Goal: Find specific page/section: Find specific page/section

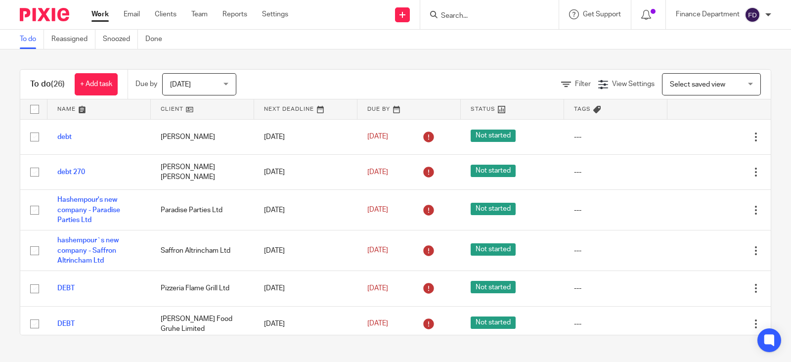
scroll to position [754, 0]
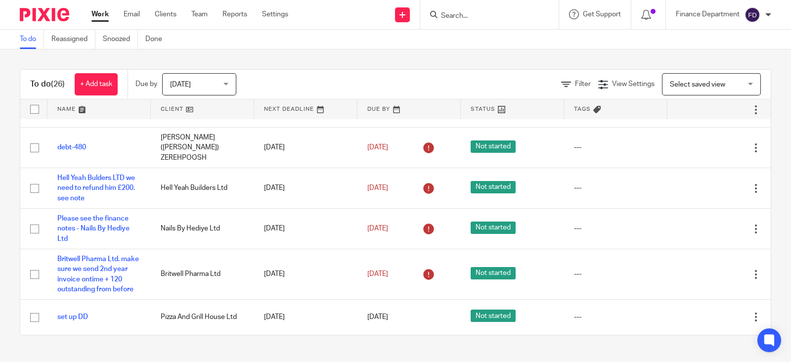
click at [452, 14] on input "Search" at bounding box center [484, 16] width 89 height 9
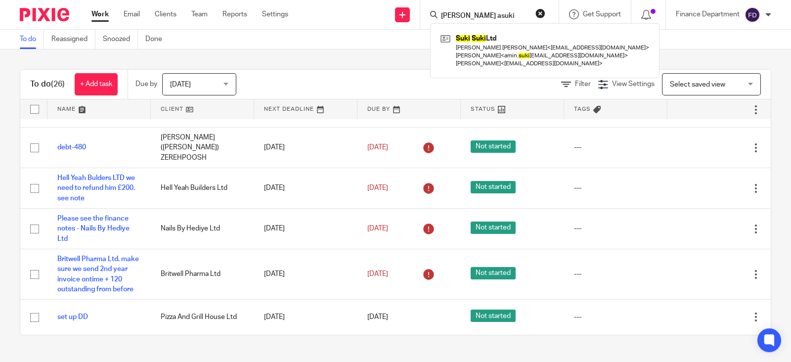
type input "[PERSON_NAME] asuki"
click button "submit" at bounding box center [0, 0] width 0 height 0
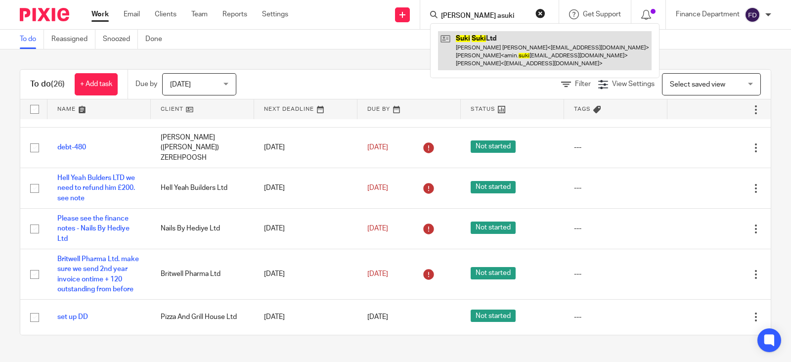
click at [494, 44] on link at bounding box center [545, 50] width 214 height 39
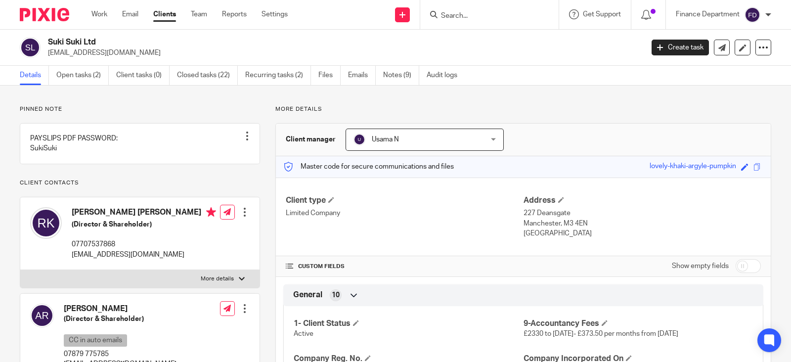
scroll to position [123, 0]
